Goal: Transaction & Acquisition: Purchase product/service

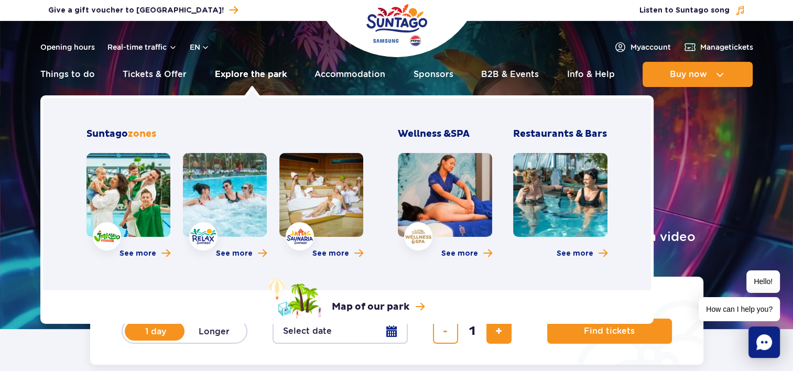
click at [245, 73] on link "Explore the park" at bounding box center [251, 74] width 72 height 25
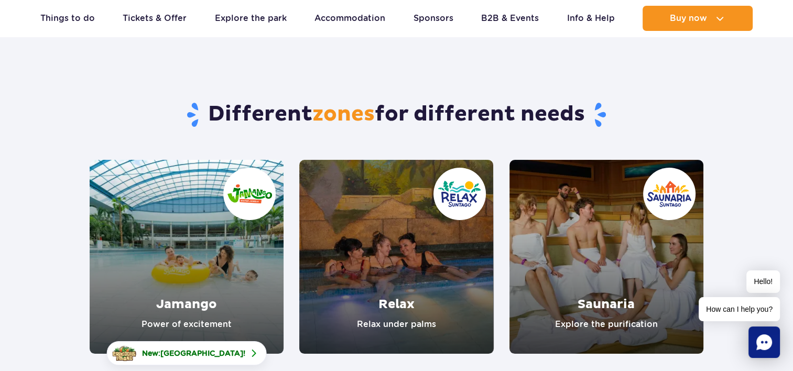
scroll to position [40, 0]
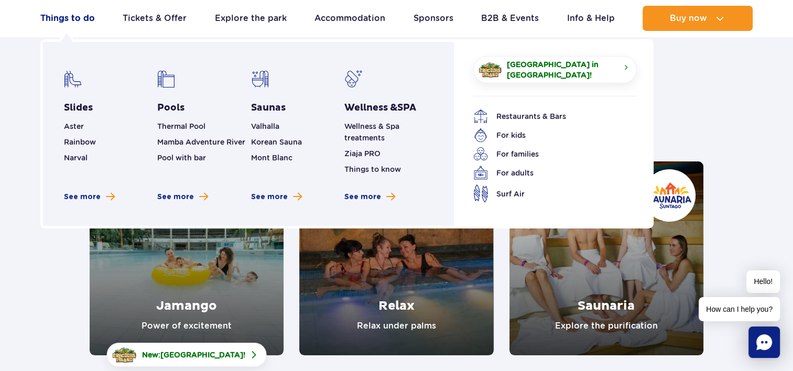
click at [54, 12] on link "Things to do" at bounding box center [67, 18] width 55 height 25
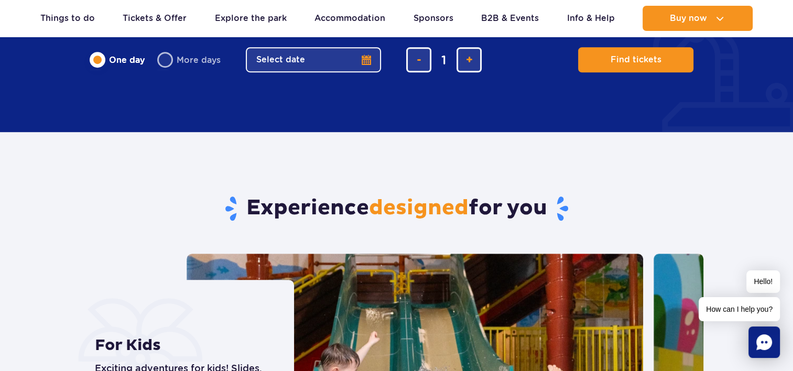
scroll to position [634, 0]
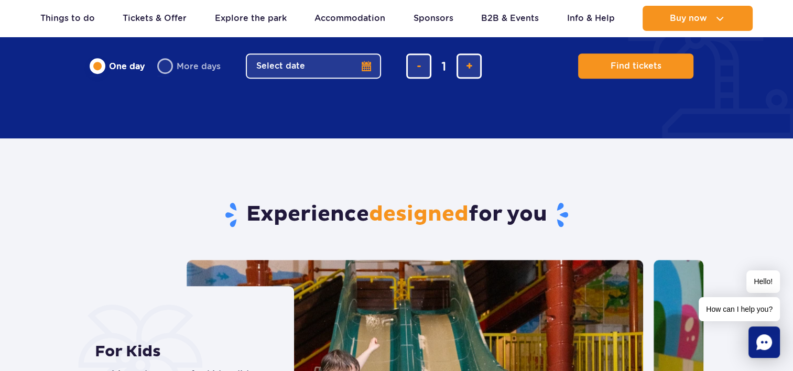
click at [327, 71] on button "Select date" at bounding box center [313, 65] width 135 height 25
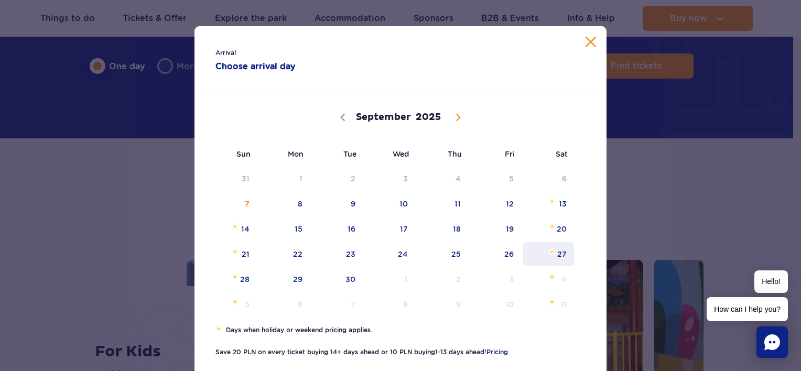
click at [558, 260] on span "27" at bounding box center [548, 254] width 53 height 24
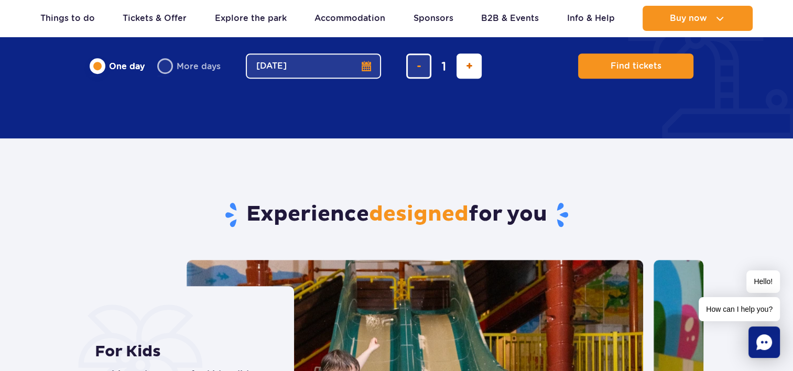
click at [469, 66] on span "add ticket" at bounding box center [469, 66] width 7 height 0
type input "2"
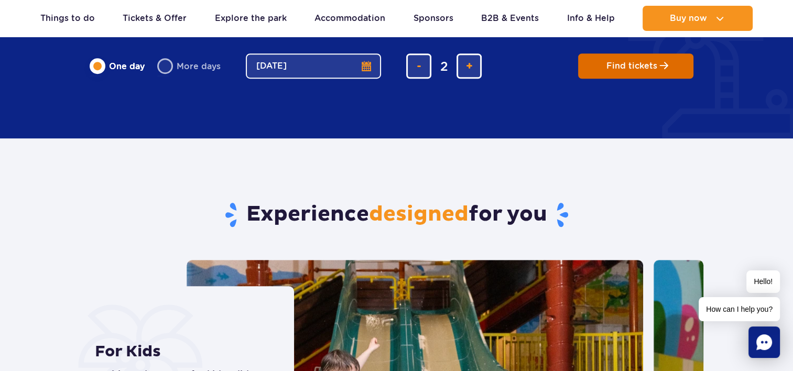
click at [617, 67] on span "Find tickets" at bounding box center [631, 65] width 51 height 9
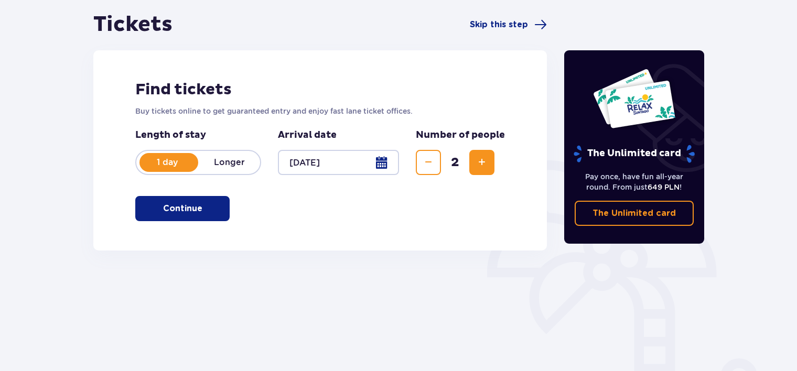
scroll to position [163, 0]
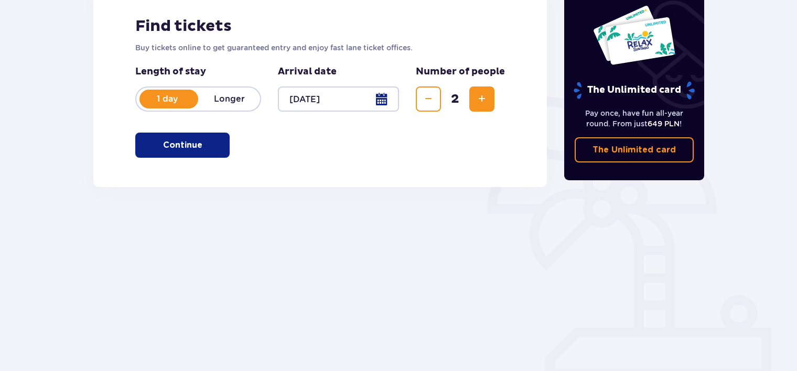
click at [202, 146] on span "button" at bounding box center [204, 145] width 13 height 13
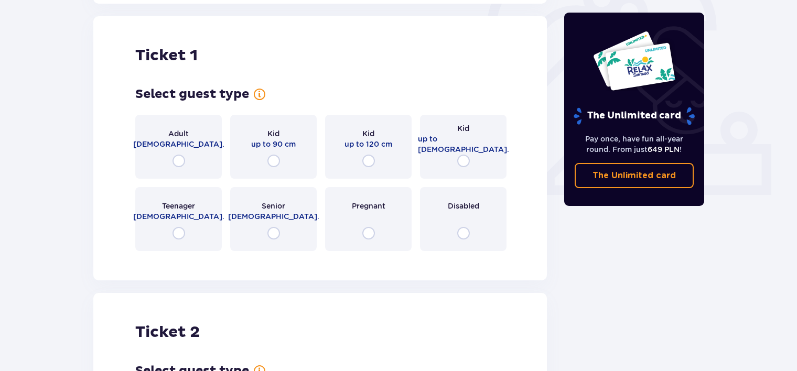
scroll to position [350, 0]
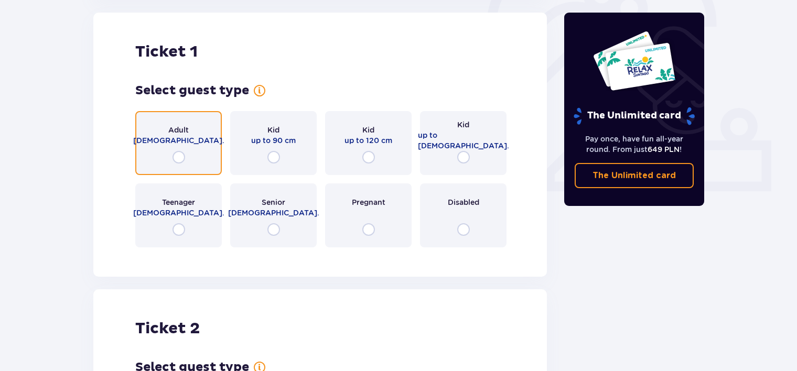
click at [174, 153] on input "radio" at bounding box center [178, 157] width 13 height 13
radio input "true"
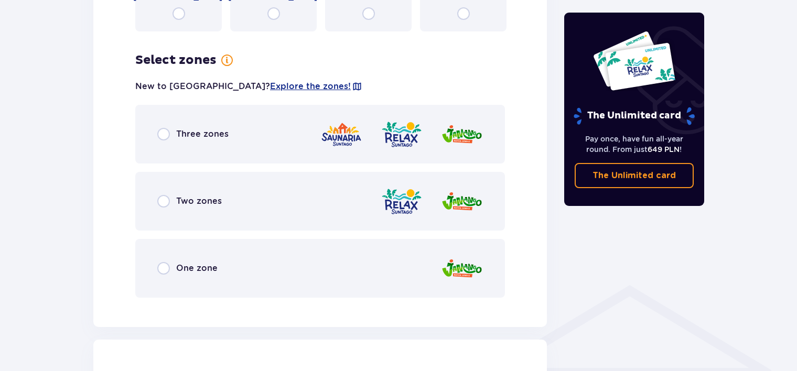
scroll to position [566, 0]
click at [180, 129] on p "Three zones" at bounding box center [202, 135] width 52 height 12
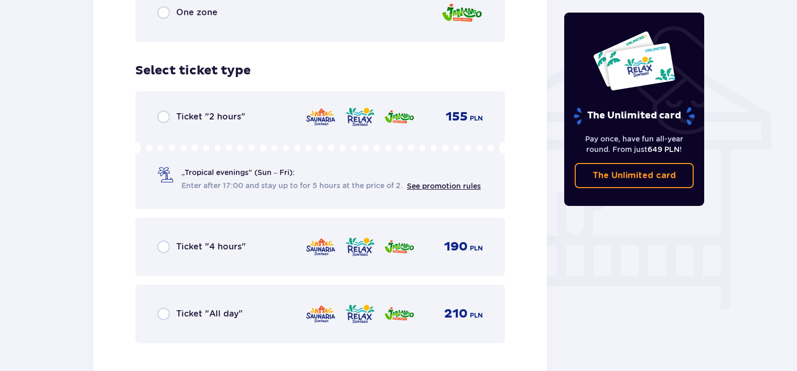
scroll to position [819, 0]
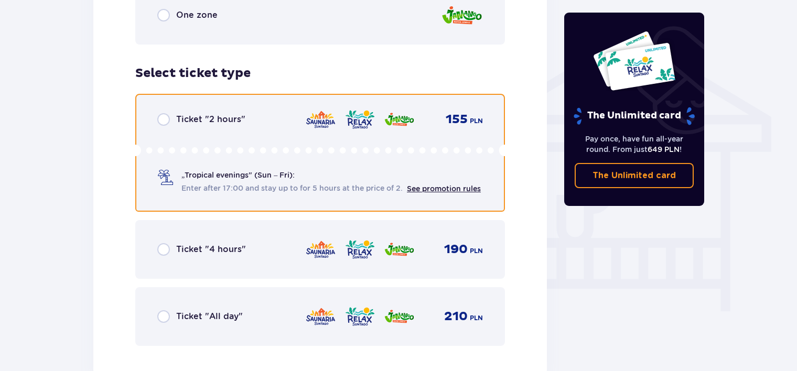
click at [157, 117] on input "radio" at bounding box center [163, 119] width 13 height 13
radio input "true"
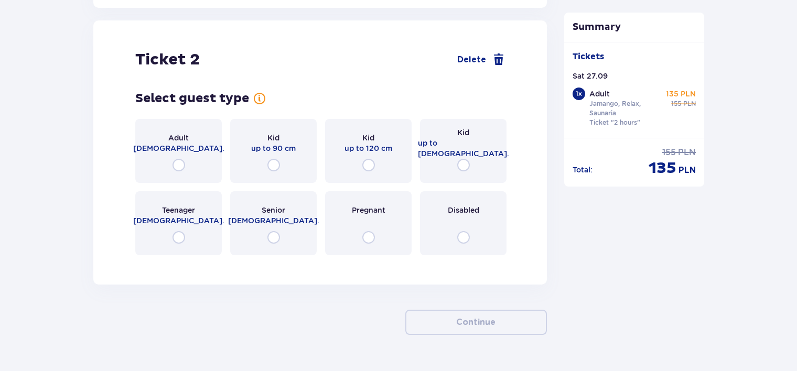
scroll to position [1194, 0]
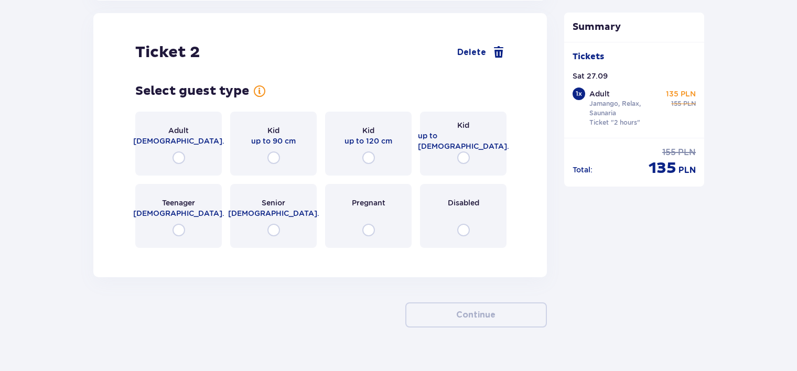
click at [193, 156] on div "Adult 18 - 65 y.o." at bounding box center [178, 144] width 86 height 64
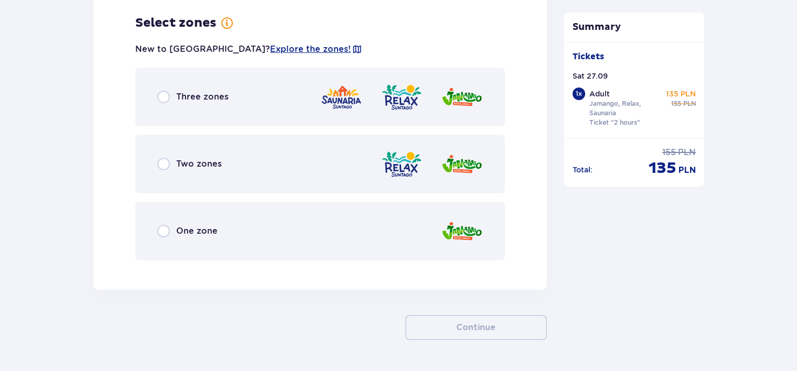
scroll to position [1450, 0]
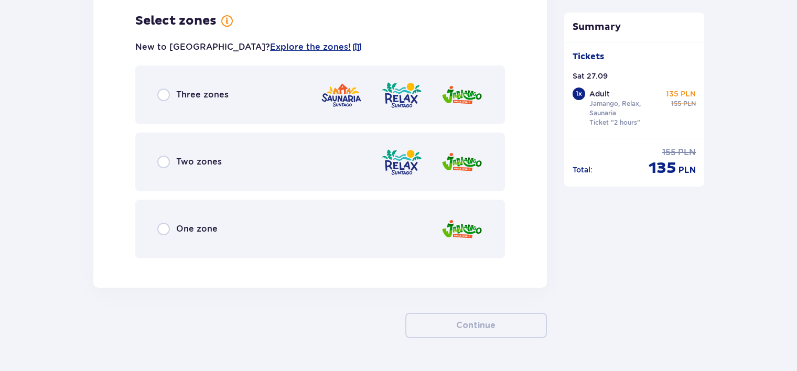
click at [174, 99] on div "Three zones" at bounding box center [192, 95] width 71 height 13
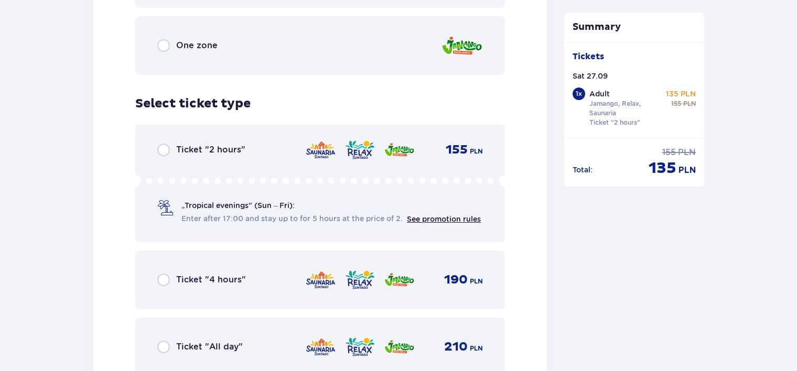
scroll to position [1636, 0]
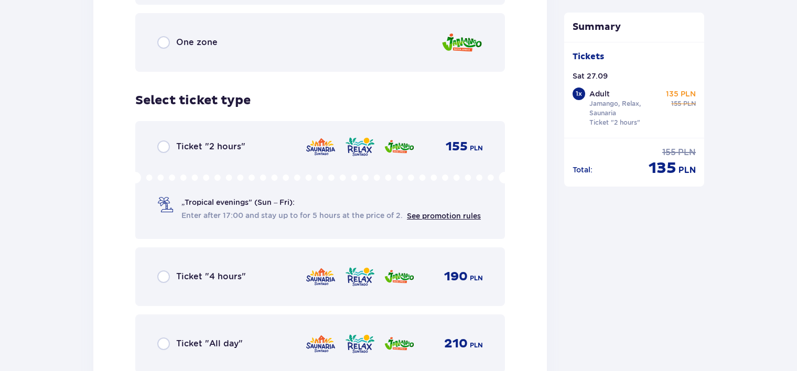
click at [173, 270] on div "Ticket "4 hours"" at bounding box center [201, 276] width 89 height 13
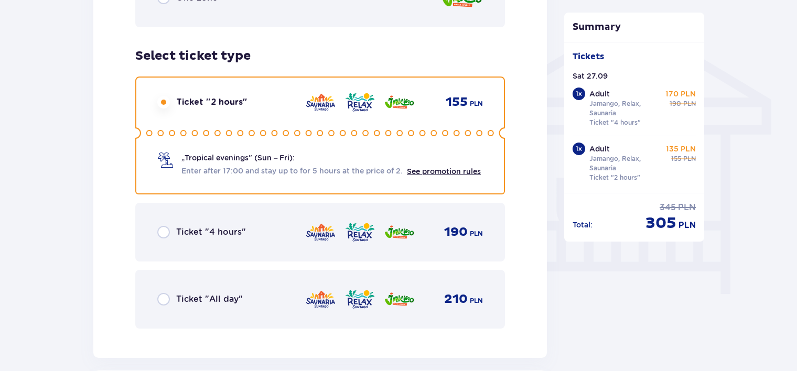
scroll to position [846, 0]
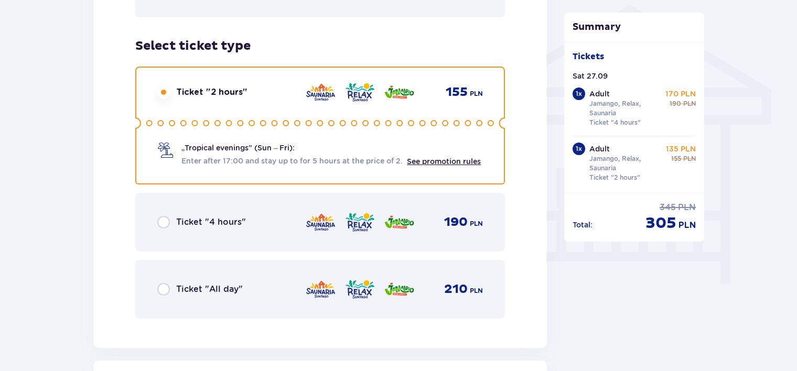
click at [219, 205] on div "Ticket "4 hours" 190 PLN" at bounding box center [320, 222] width 370 height 59
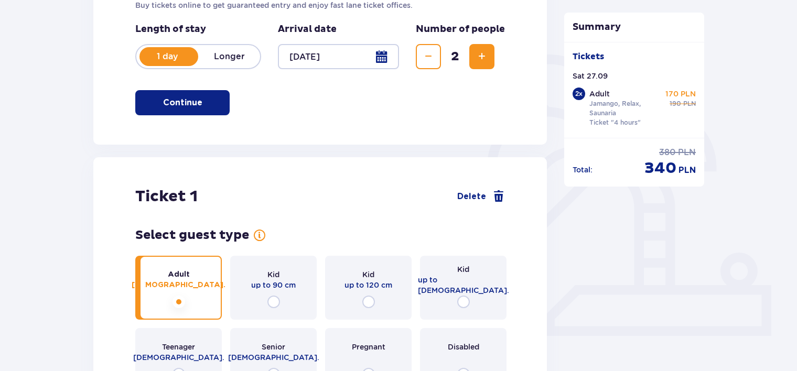
scroll to position [0, 0]
